Goal: Transaction & Acquisition: Register for event/course

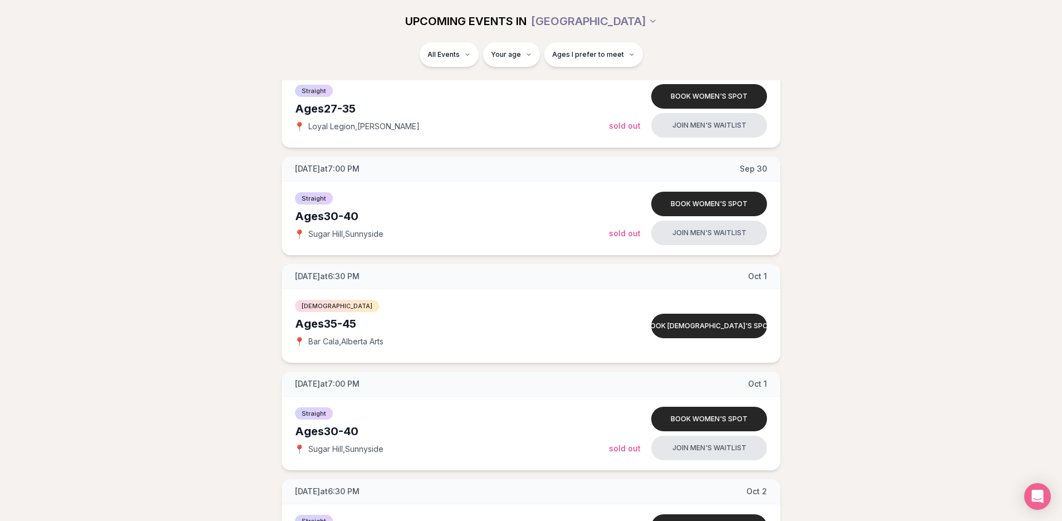
scroll to position [1264, 0]
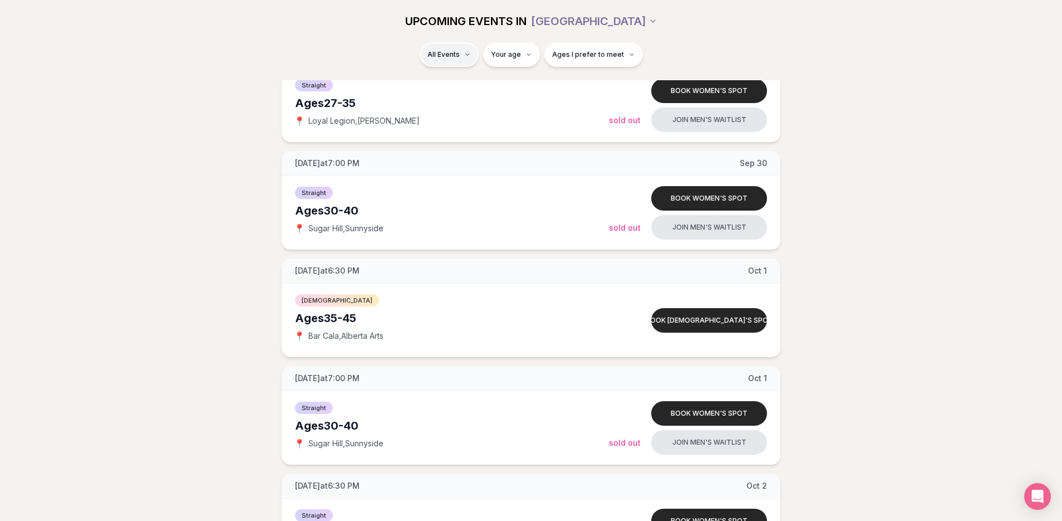
click at [453, 108] on span "[DEMOGRAPHIC_DATA]" at bounding box center [457, 108] width 85 height 11
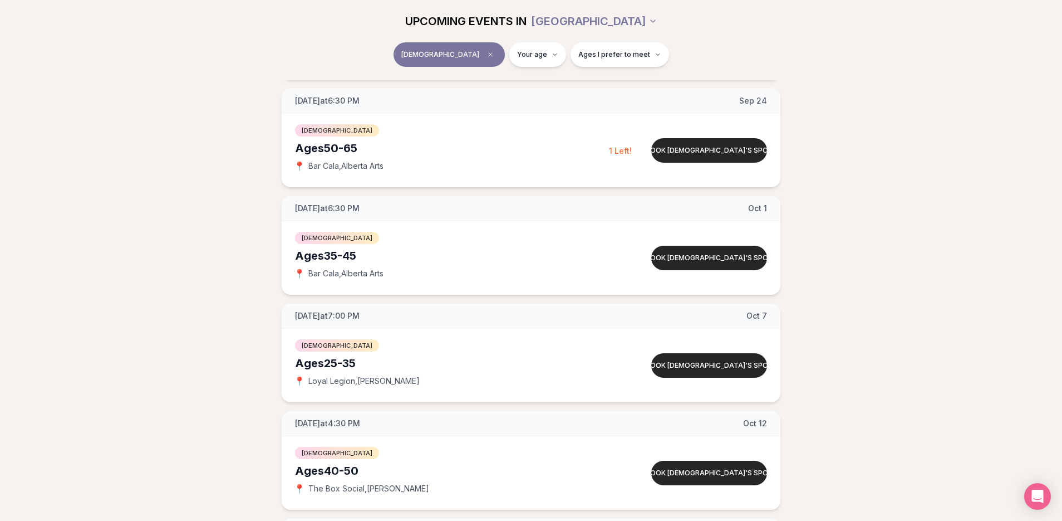
scroll to position [253, 0]
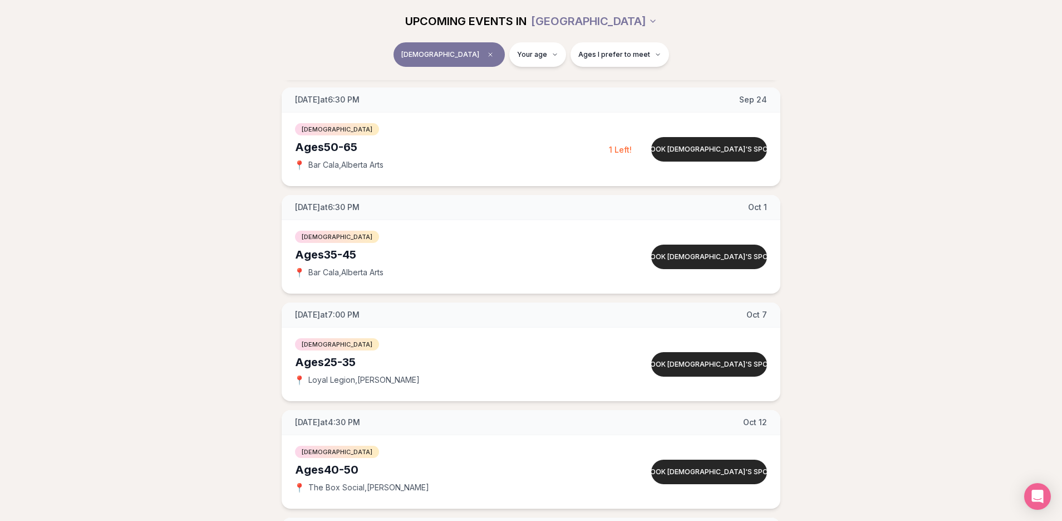
click at [877, 282] on div "[DATE] at 4:30 PM [DATE] Ages [DEMOGRAPHIC_DATA] [DEMOGRAPHIC_DATA] 📍 The Box S…" at bounding box center [531, 351] width 1027 height 743
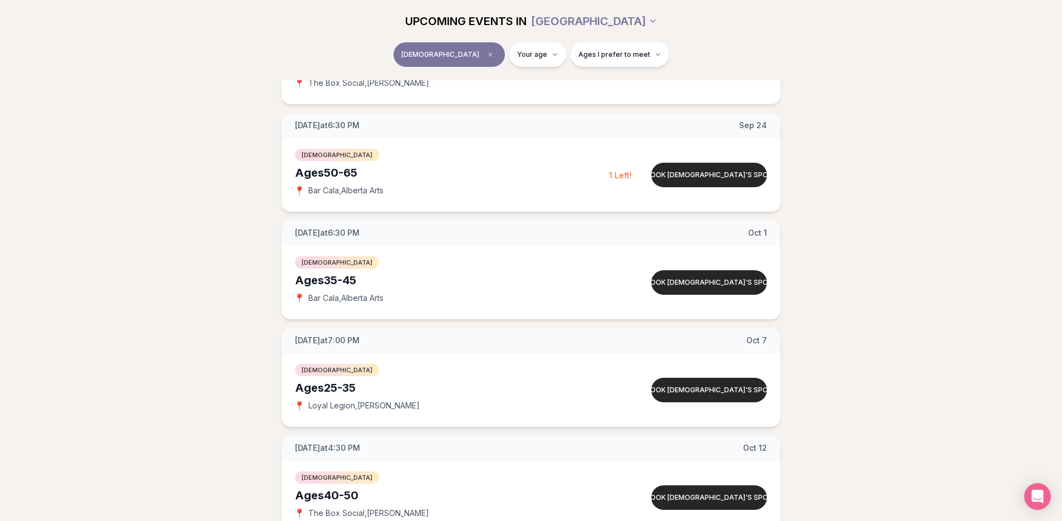
scroll to position [223, 0]
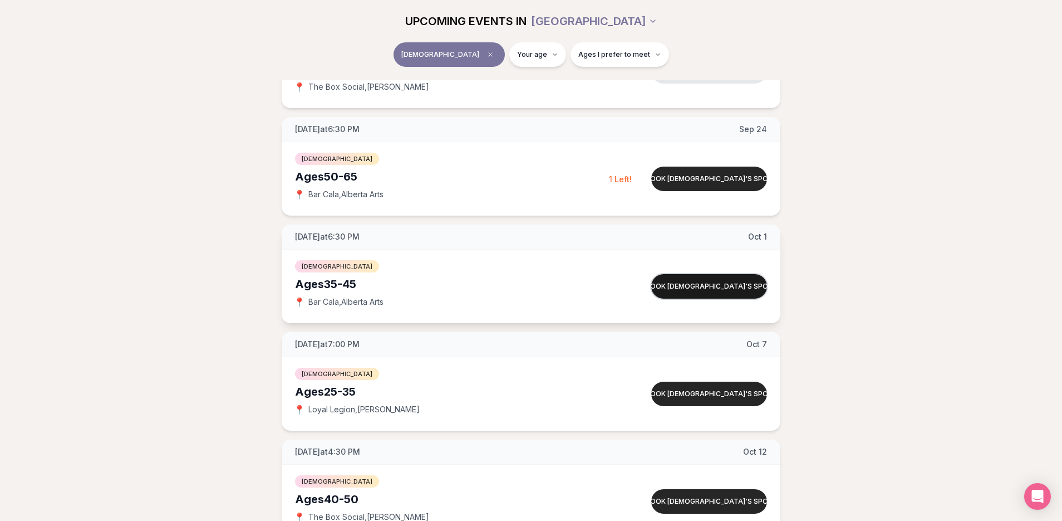
click at [670, 288] on button "Book [DEMOGRAPHIC_DATA]'s spot" at bounding box center [709, 286] width 116 height 24
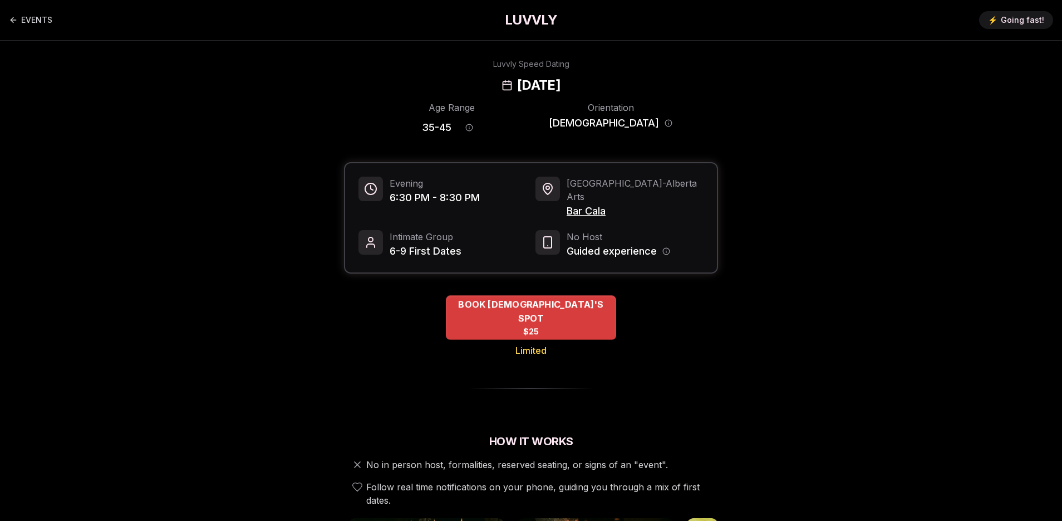
click at [594, 300] on div "BOOK [DEMOGRAPHIC_DATA]'S SPOT $25" at bounding box center [531, 317] width 170 height 45
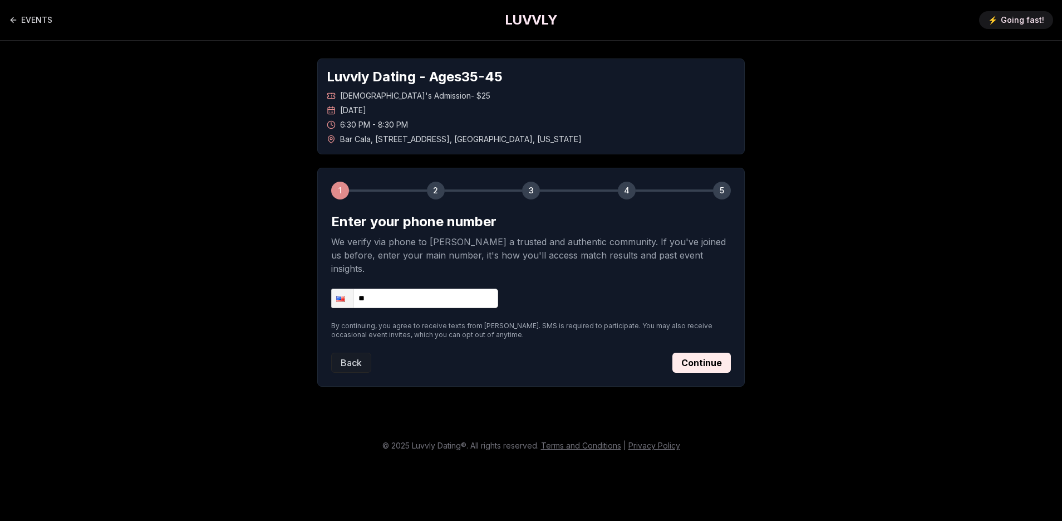
click at [434, 288] on input "**" at bounding box center [414, 297] width 167 height 19
type input "**********"
click at [698, 357] on button "Continue" at bounding box center [702, 362] width 58 height 20
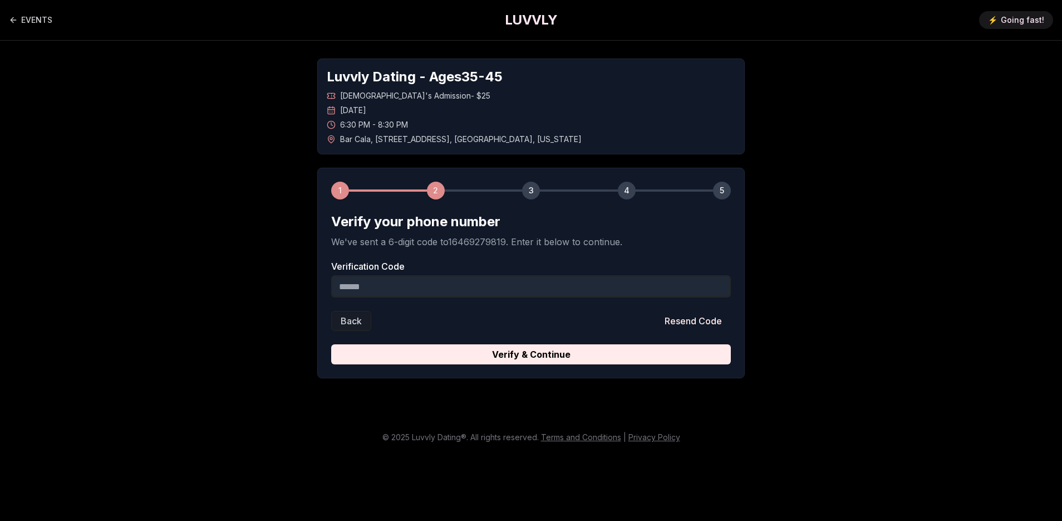
click at [594, 297] on input "Verification Code" at bounding box center [531, 286] width 400 height 22
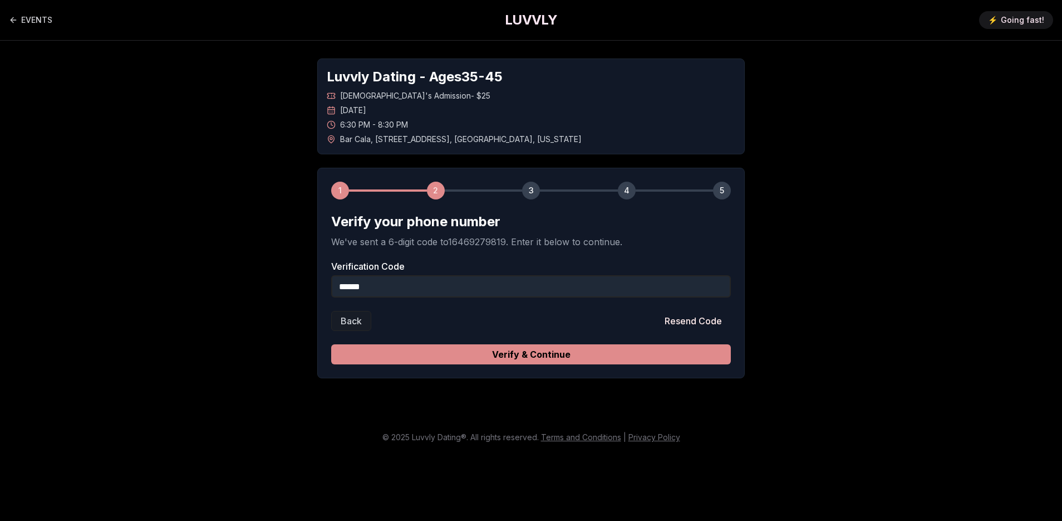
type input "******"
click at [600, 354] on button "Verify & Continue" at bounding box center [531, 354] width 400 height 20
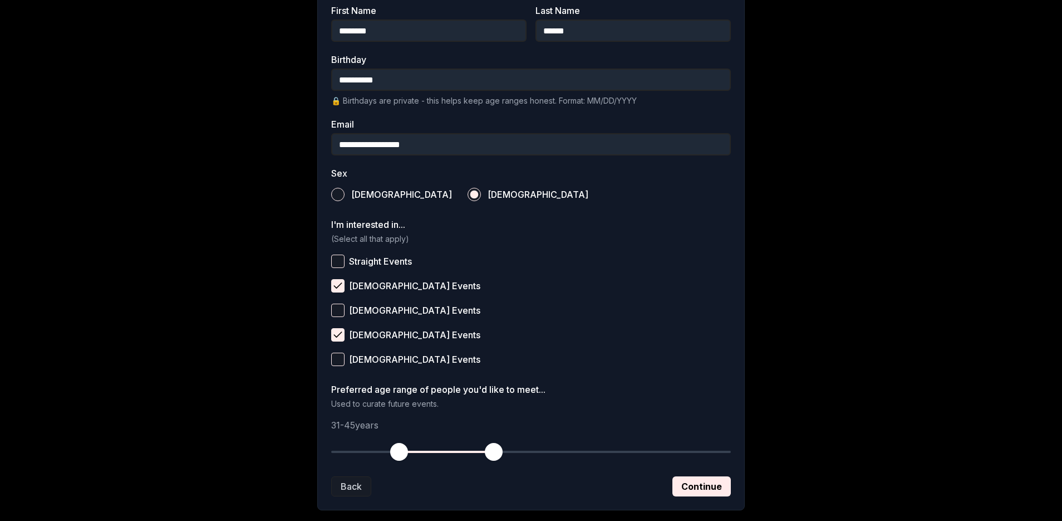
scroll to position [267, 0]
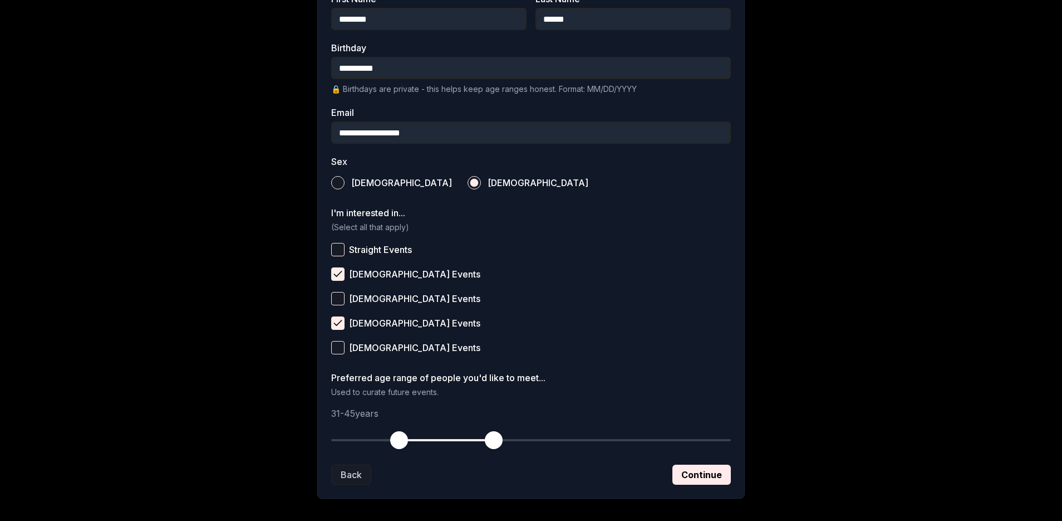
click at [337, 321] on button "[DEMOGRAPHIC_DATA] Events" at bounding box center [337, 322] width 13 height 13
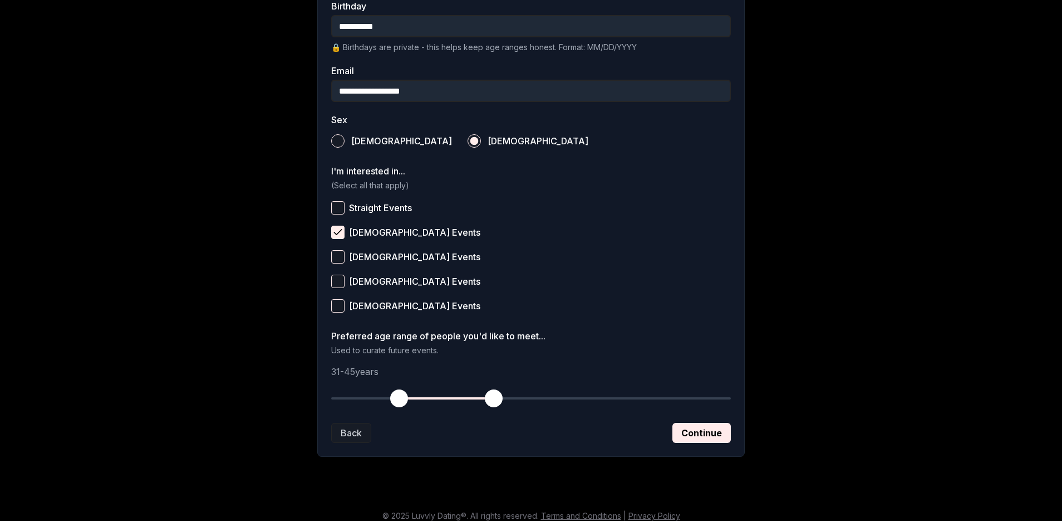
scroll to position [318, 0]
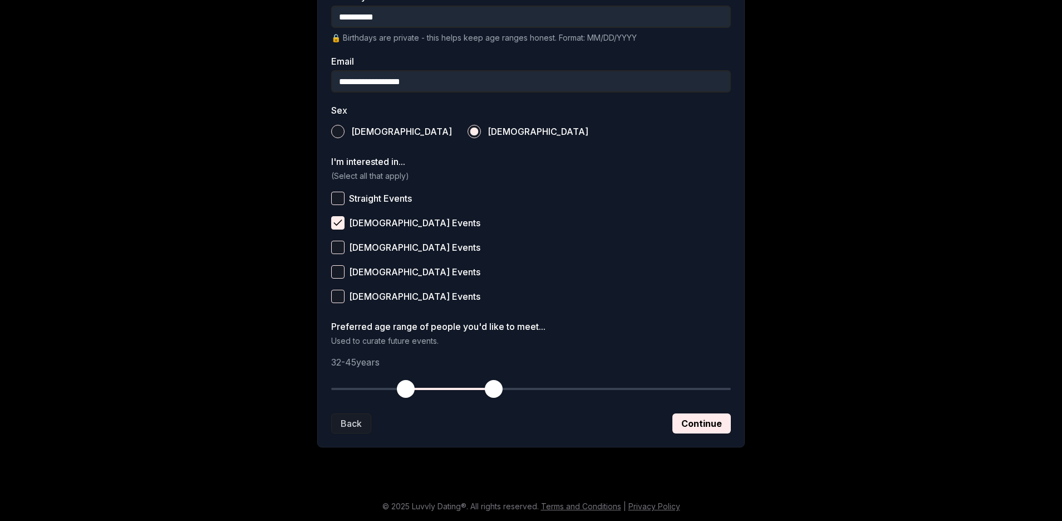
drag, startPoint x: 396, startPoint y: 390, endPoint x: 404, endPoint y: 390, distance: 7.2
click at [404, 390] on span "button" at bounding box center [406, 389] width 18 height 18
click at [692, 420] on button "Continue" at bounding box center [702, 423] width 58 height 20
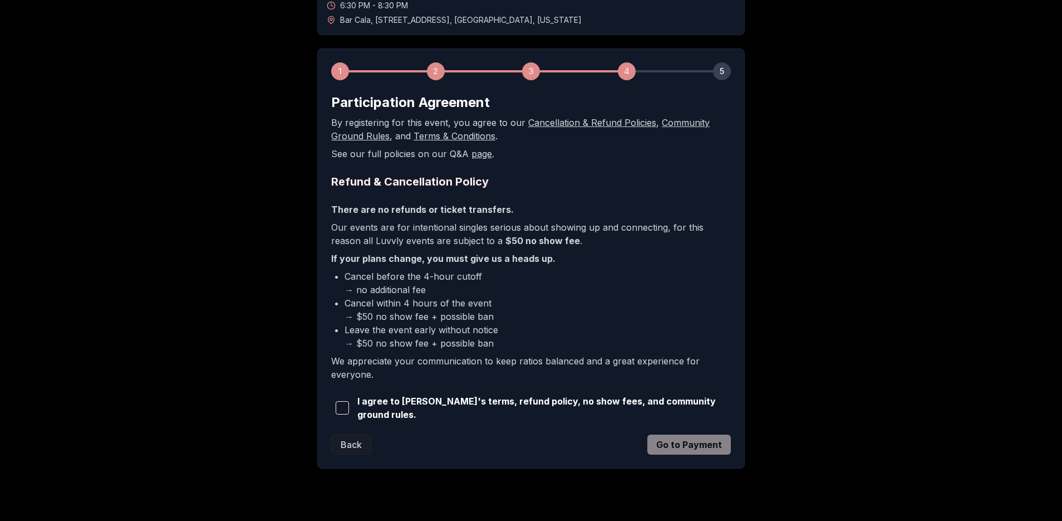
scroll to position [121, 0]
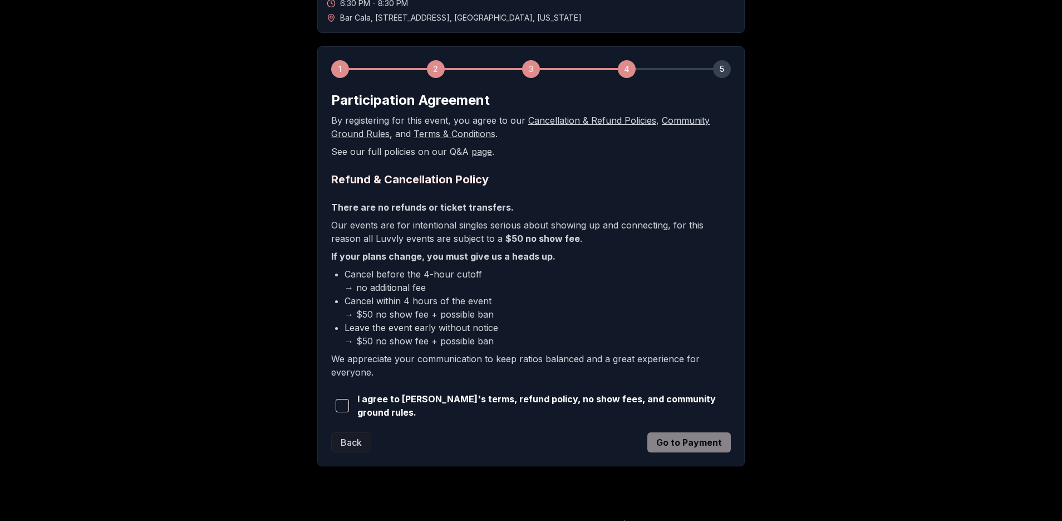
click at [342, 409] on span "button" at bounding box center [342, 405] width 13 height 13
click at [694, 446] on button "Go to Payment" at bounding box center [690, 442] width 84 height 20
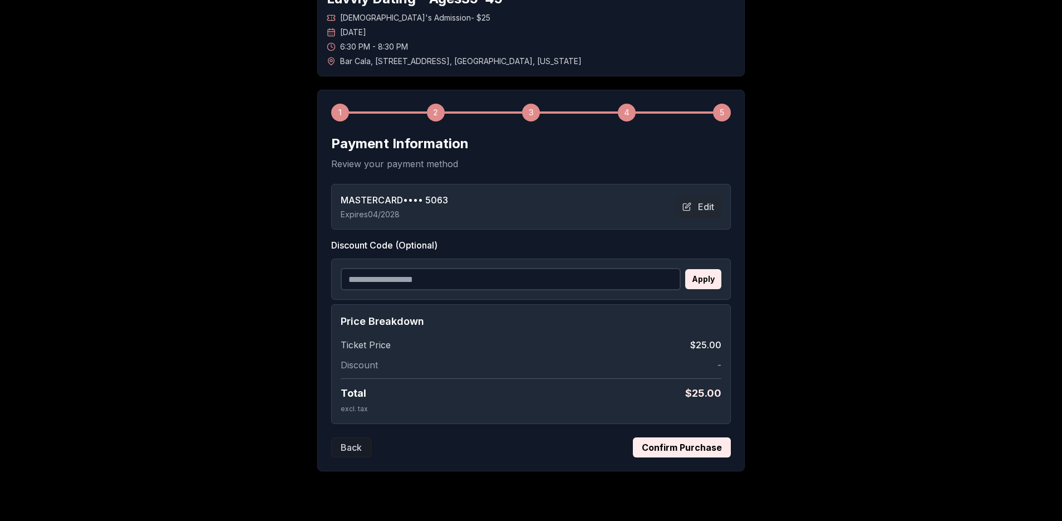
scroll to position [79, 0]
click at [660, 449] on button "Confirm Purchase" at bounding box center [682, 446] width 98 height 20
